Goal: Transaction & Acquisition: Subscribe to service/newsletter

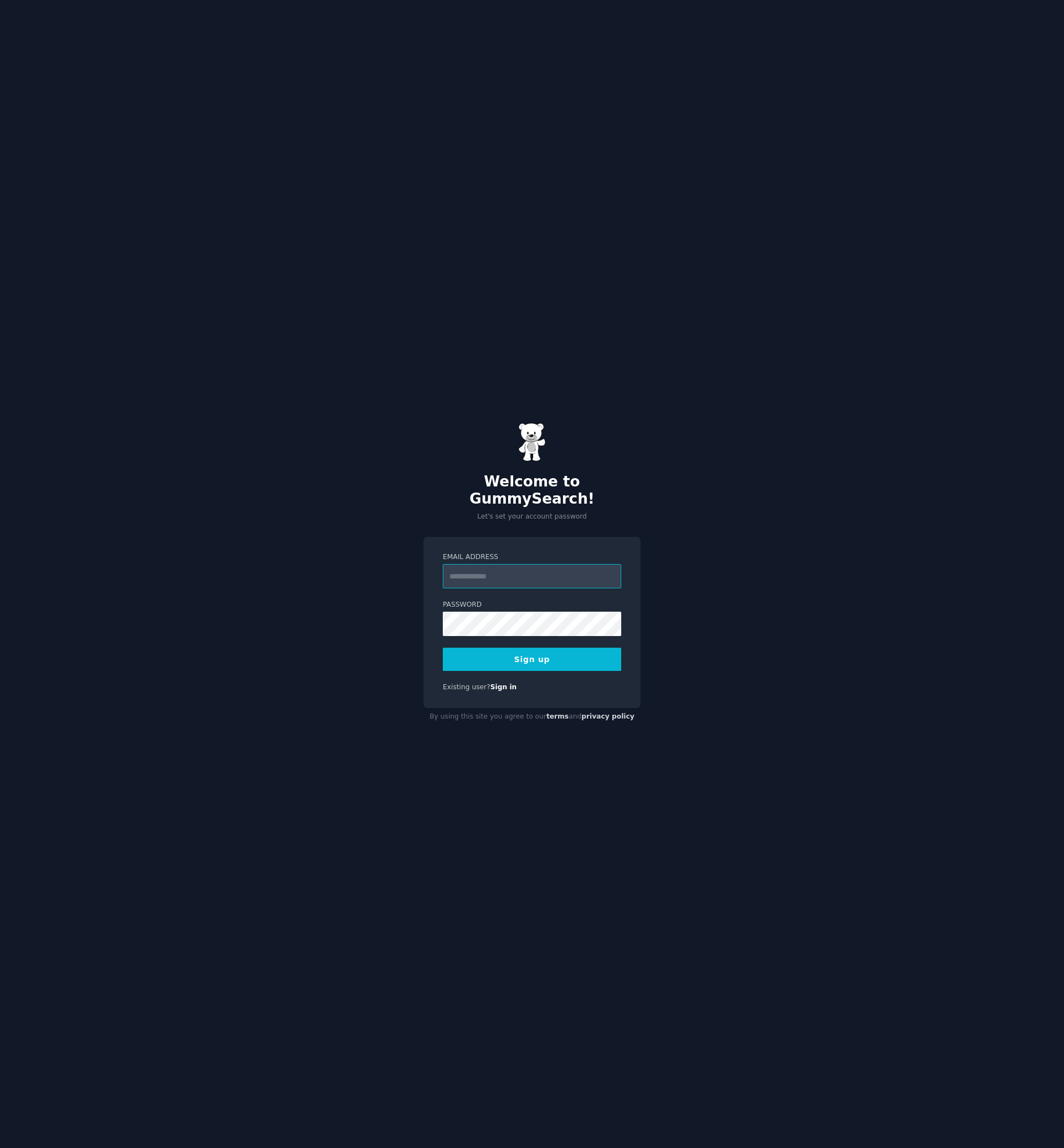
click at [521, 564] on input "Email Address" at bounding box center [532, 576] width 179 height 24
type input "**********"
click at [443, 648] on button "Sign up" at bounding box center [532, 659] width 179 height 23
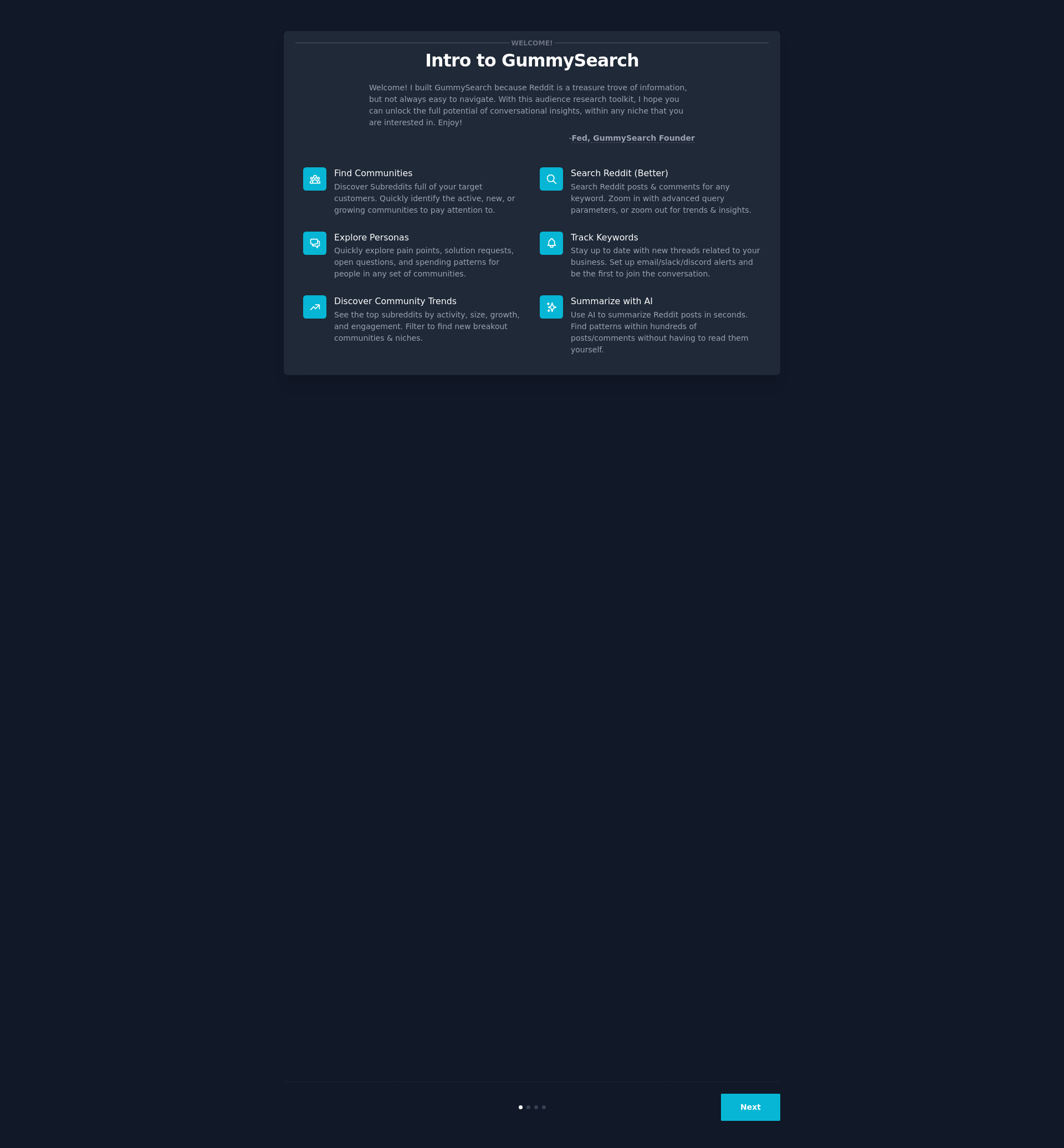
click at [759, 1082] on div "Next" at bounding box center [531, 1106] width 497 height 51
click at [763, 1089] on div "Next" at bounding box center [531, 1106] width 497 height 51
click at [766, 1100] on button "Next" at bounding box center [750, 1107] width 59 height 27
